Goal: Find specific page/section: Find specific page/section

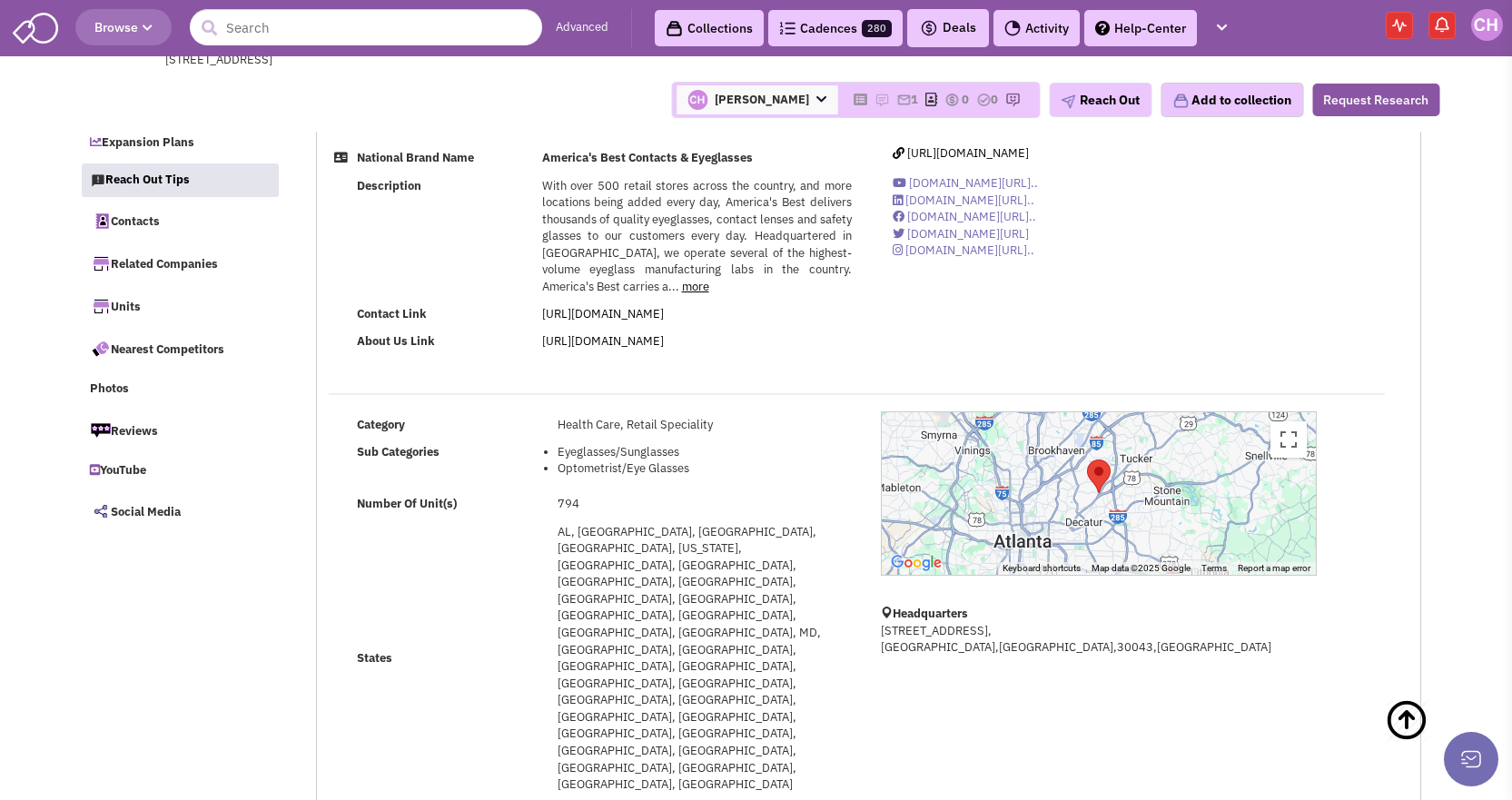
select select
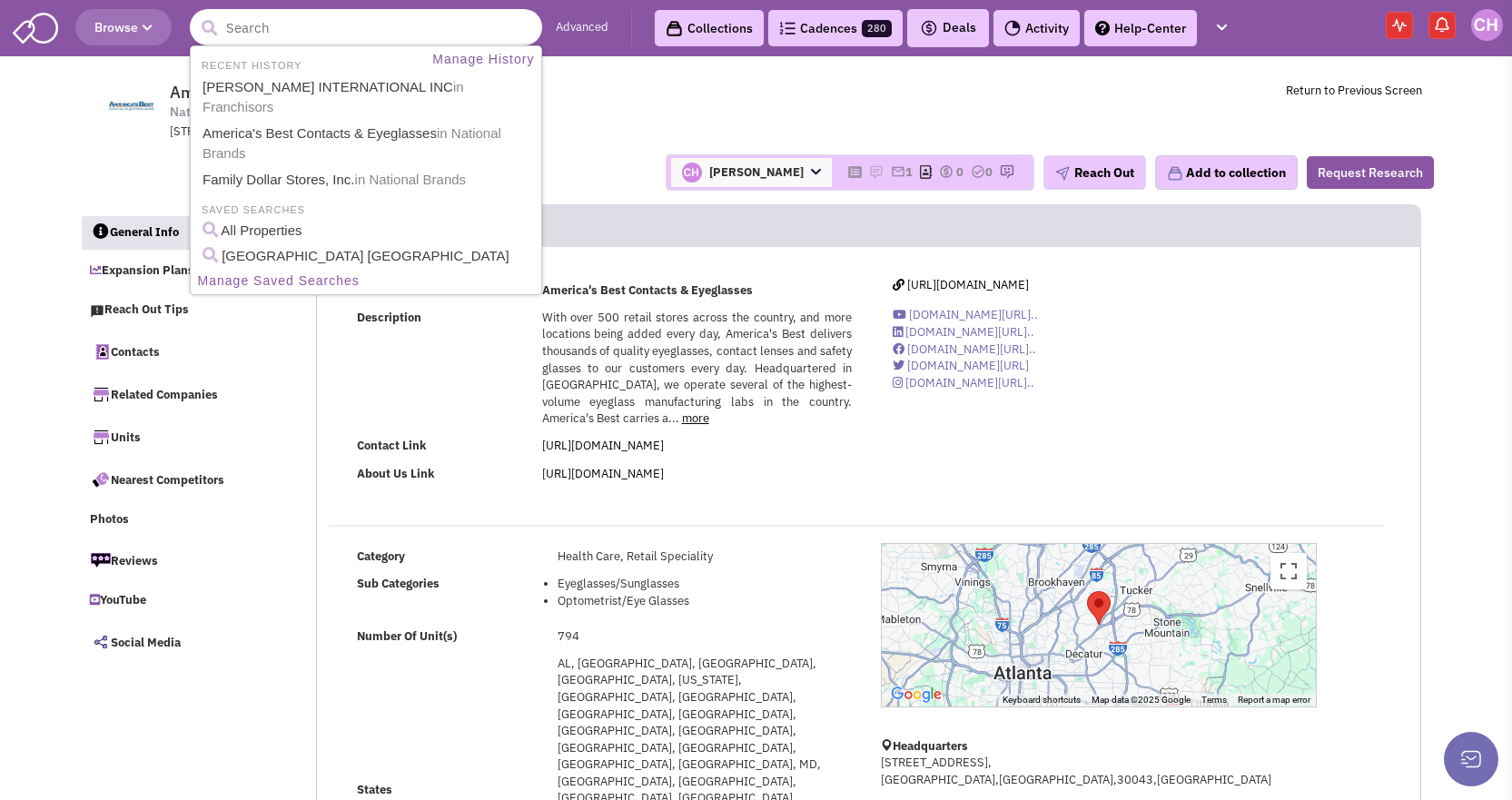
paste input "Carpet One Floor & Home"
type input "Carpet One Floor & Home"
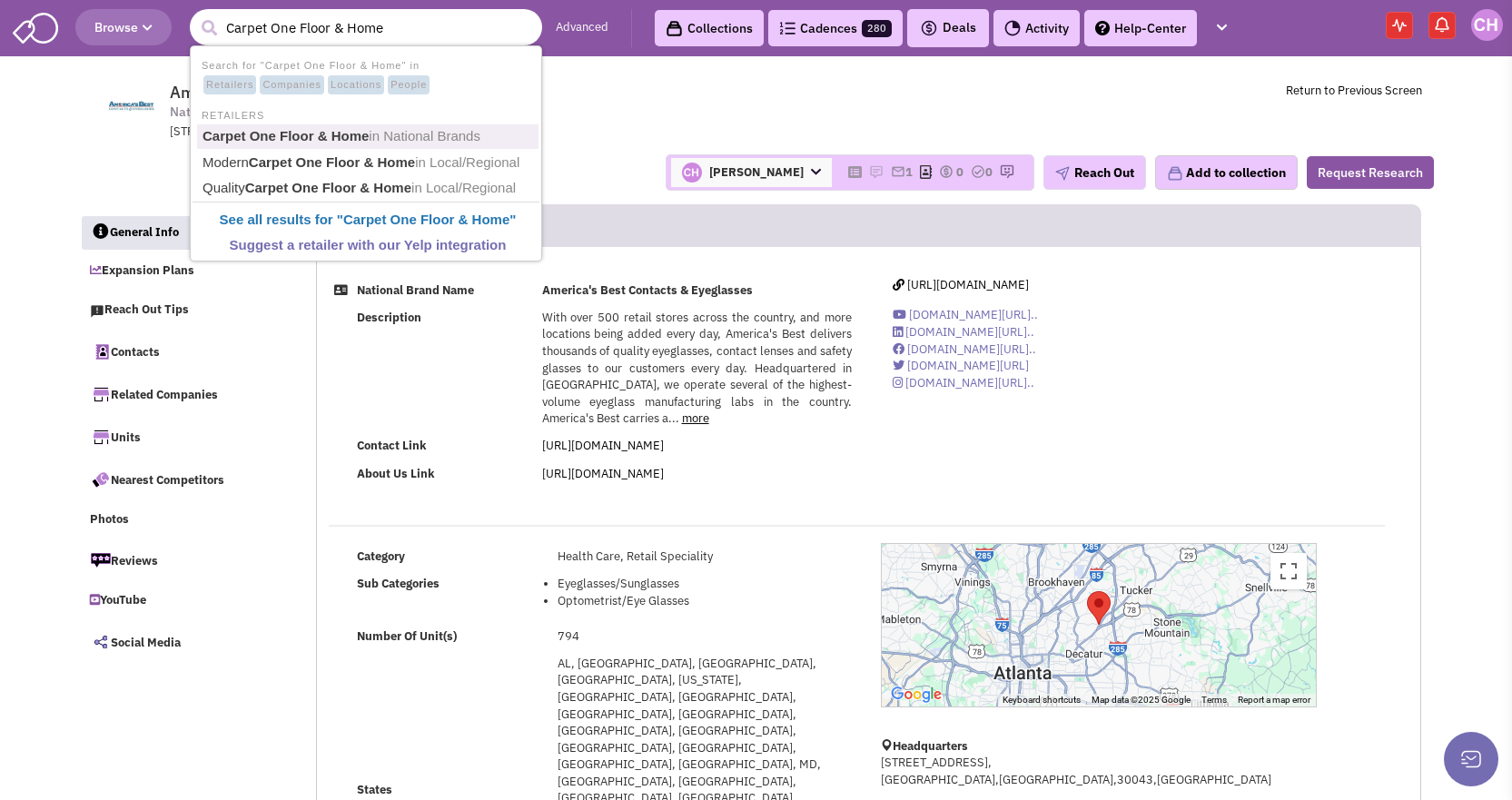
drag, startPoint x: 381, startPoint y: 146, endPoint x: 468, endPoint y: 133, distance: 88.0
click at [381, 146] on link "Carpet One Floor & Home in National Brands" at bounding box center [367, 136] width 341 height 24
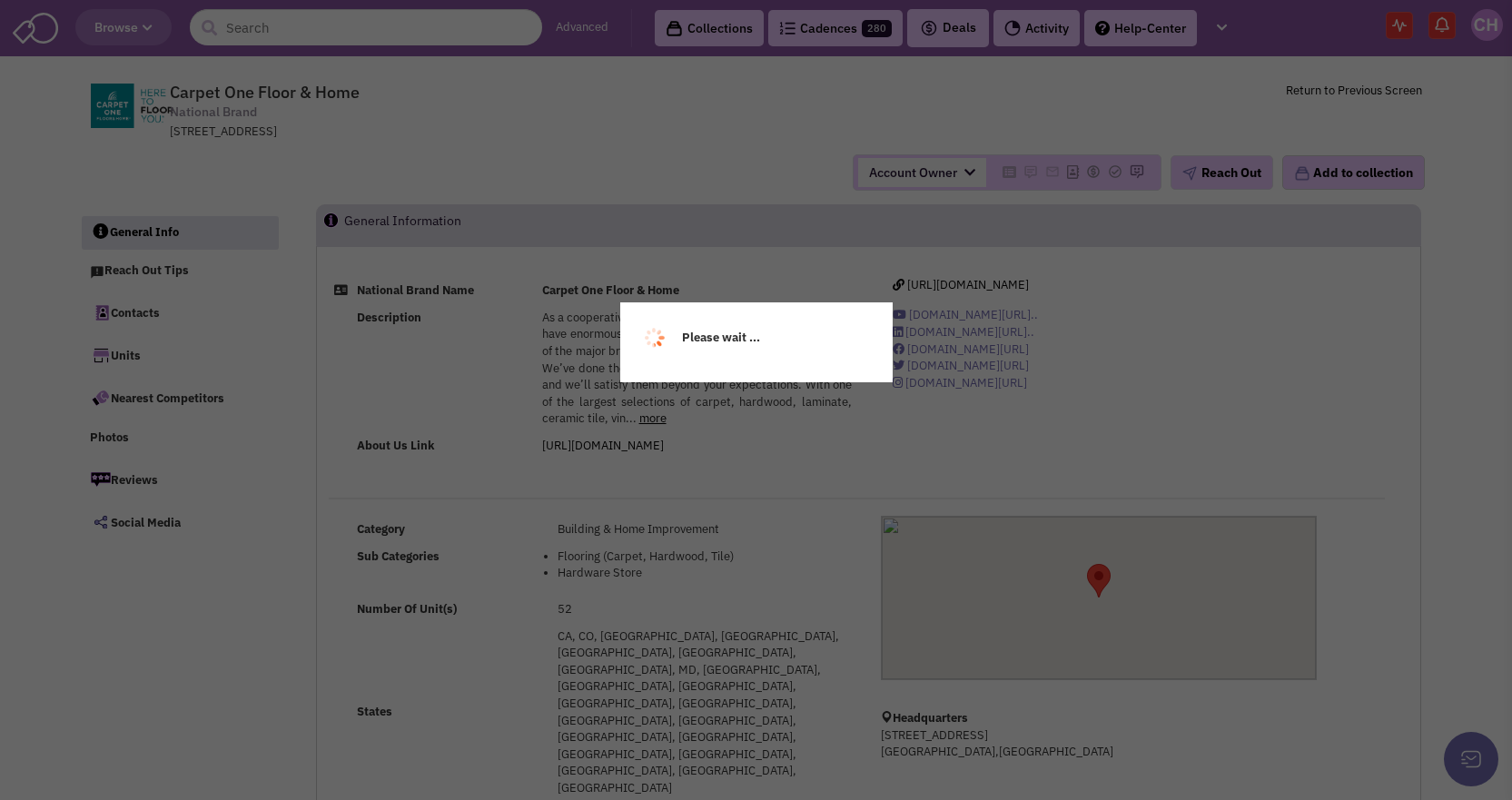
select select
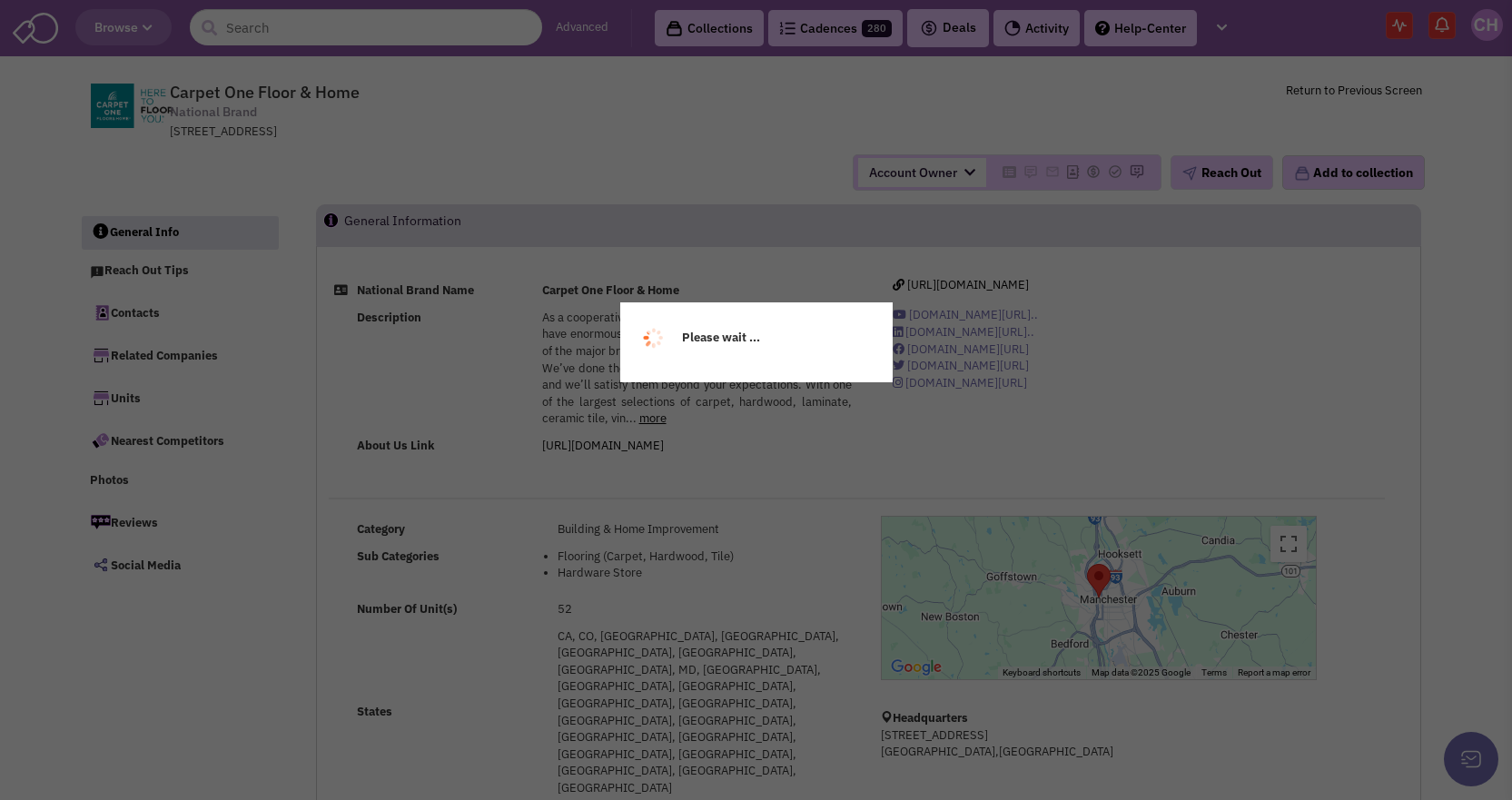
select select
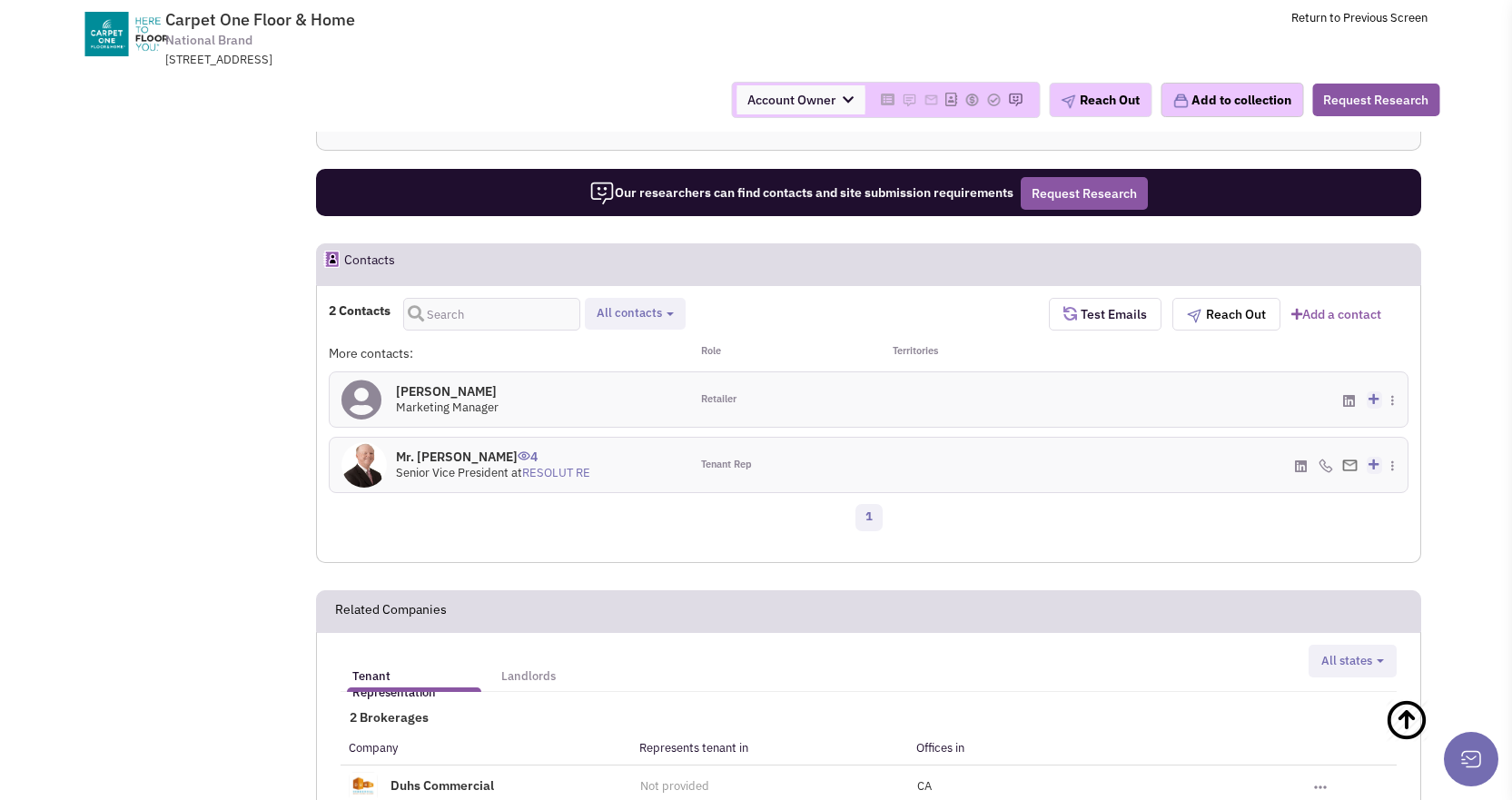
scroll to position [999, 0]
